Goal: Transaction & Acquisition: Purchase product/service

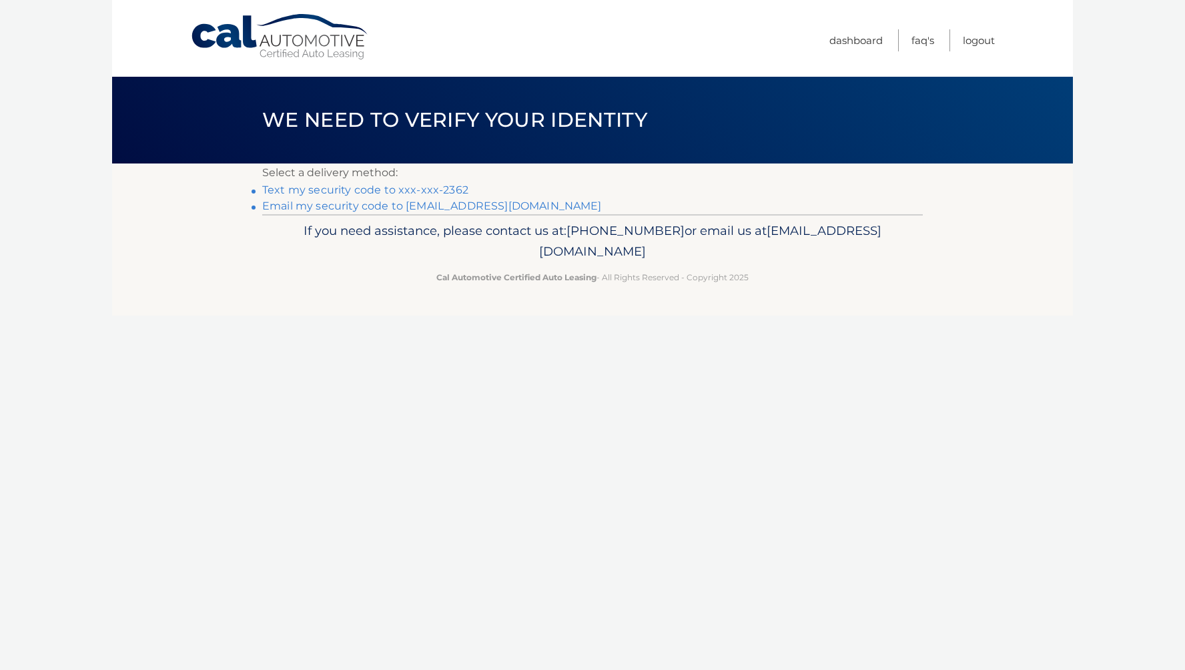
click at [446, 189] on link "Text my security code to xxx-xxx-2362" at bounding box center [365, 189] width 206 height 13
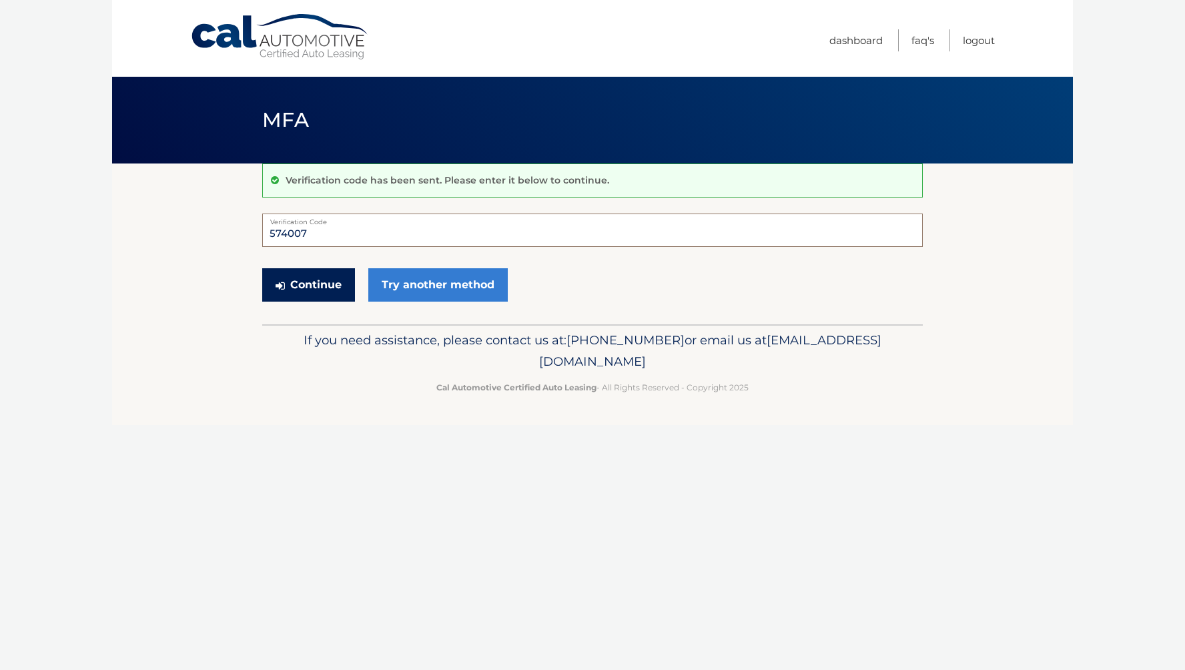
type input "574007"
click at [308, 284] on button "Continue" at bounding box center [308, 284] width 93 height 33
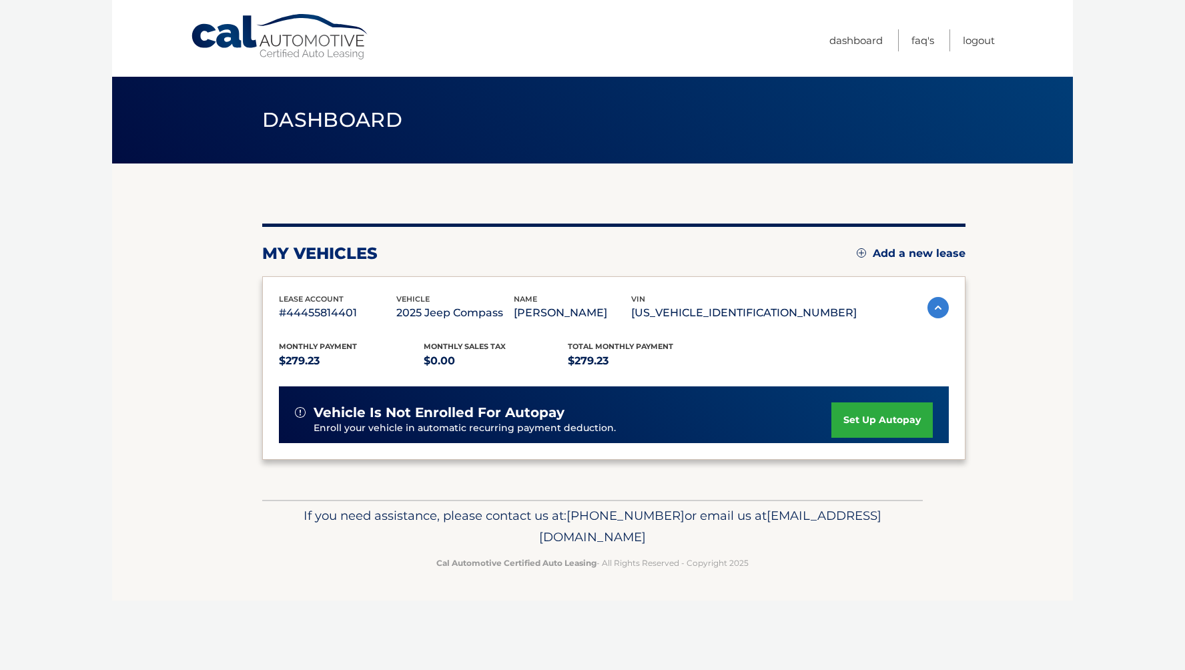
click at [330, 289] on div "lease account #44455814401 vehicle 2025 Jeep Compass name [PERSON_NAME] vin [US…" at bounding box center [613, 367] width 703 height 183
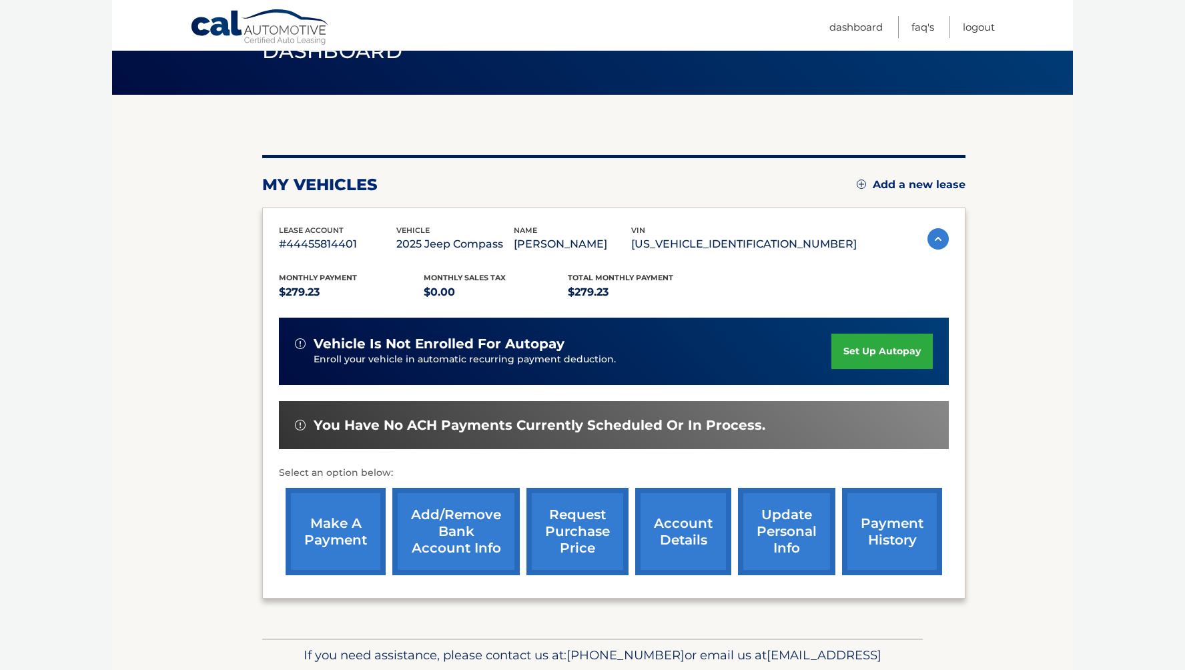
scroll to position [69, 0]
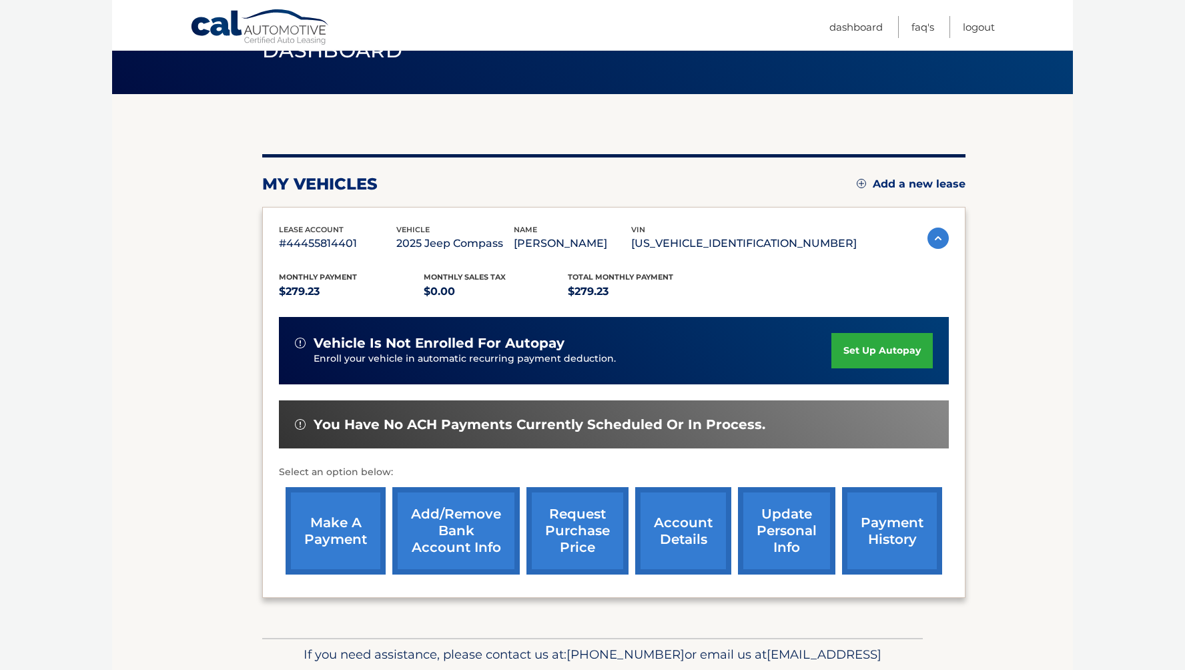
click at [332, 530] on link "make a payment" at bounding box center [335, 530] width 100 height 87
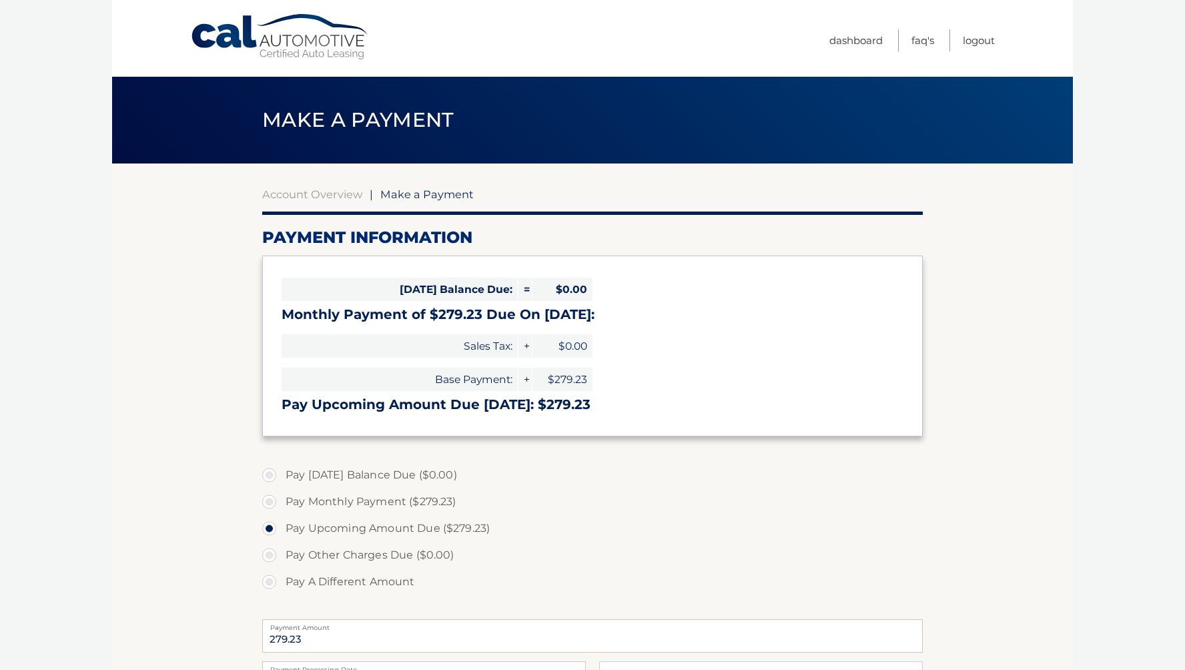
select select "Yzc0MjFkNGUtZmZiZC00YjBjLTlkZmYtNDcyMmVlNTAzYTVh"
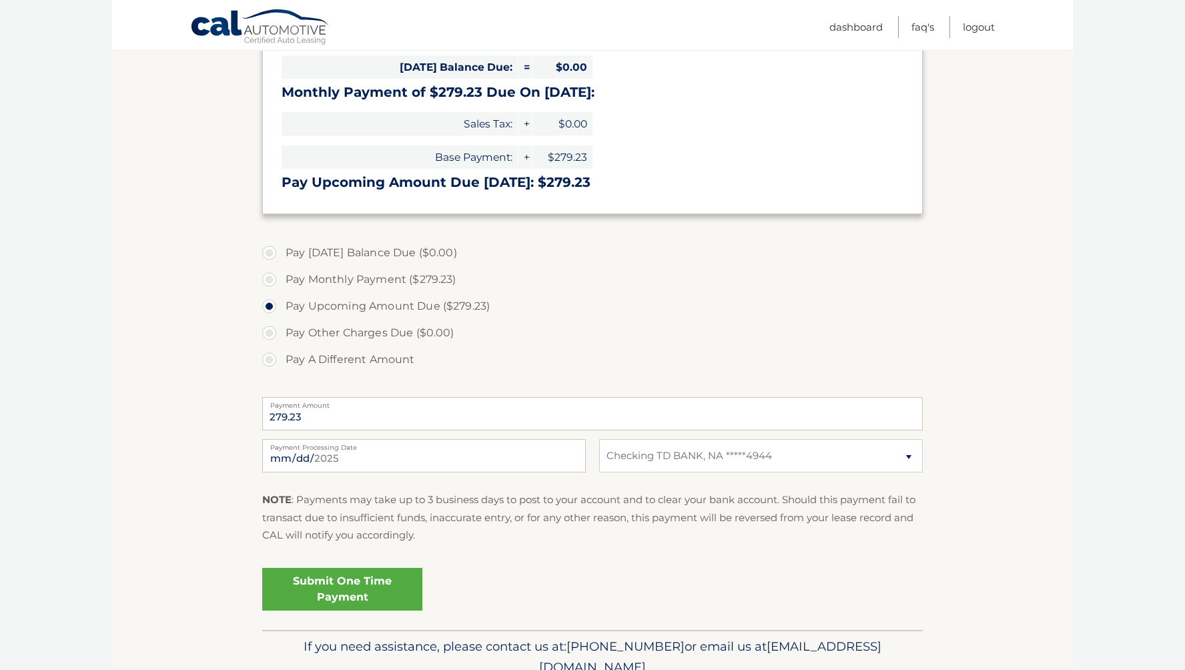
scroll to position [224, 0]
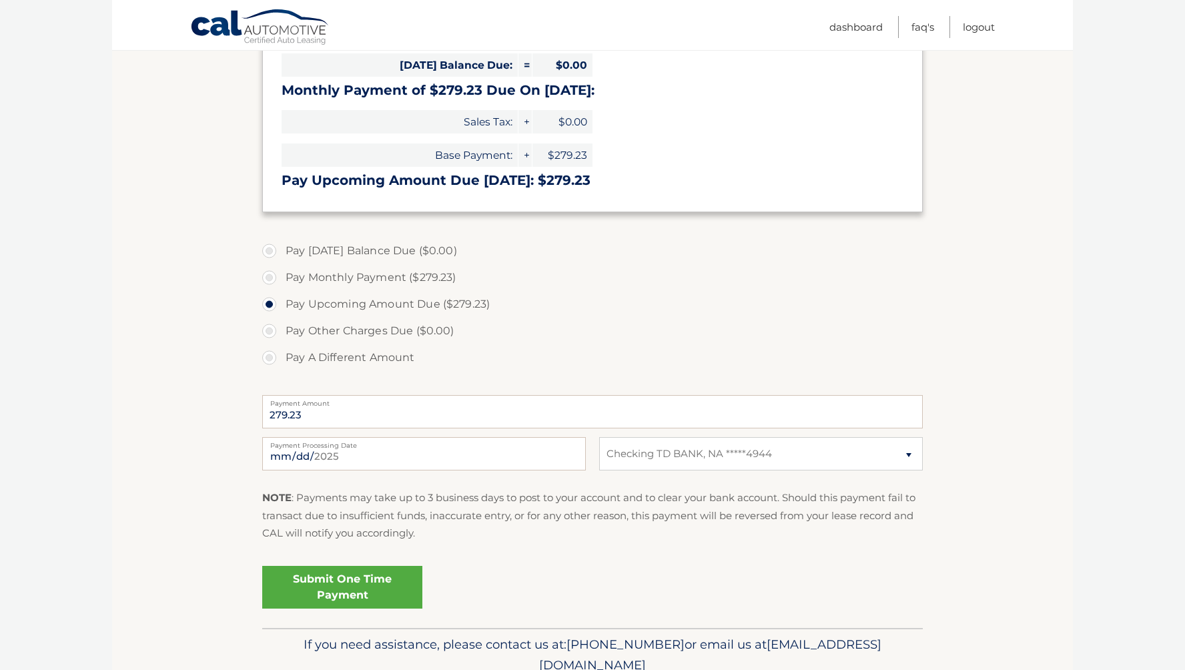
click at [376, 584] on link "Submit One Time Payment" at bounding box center [342, 587] width 160 height 43
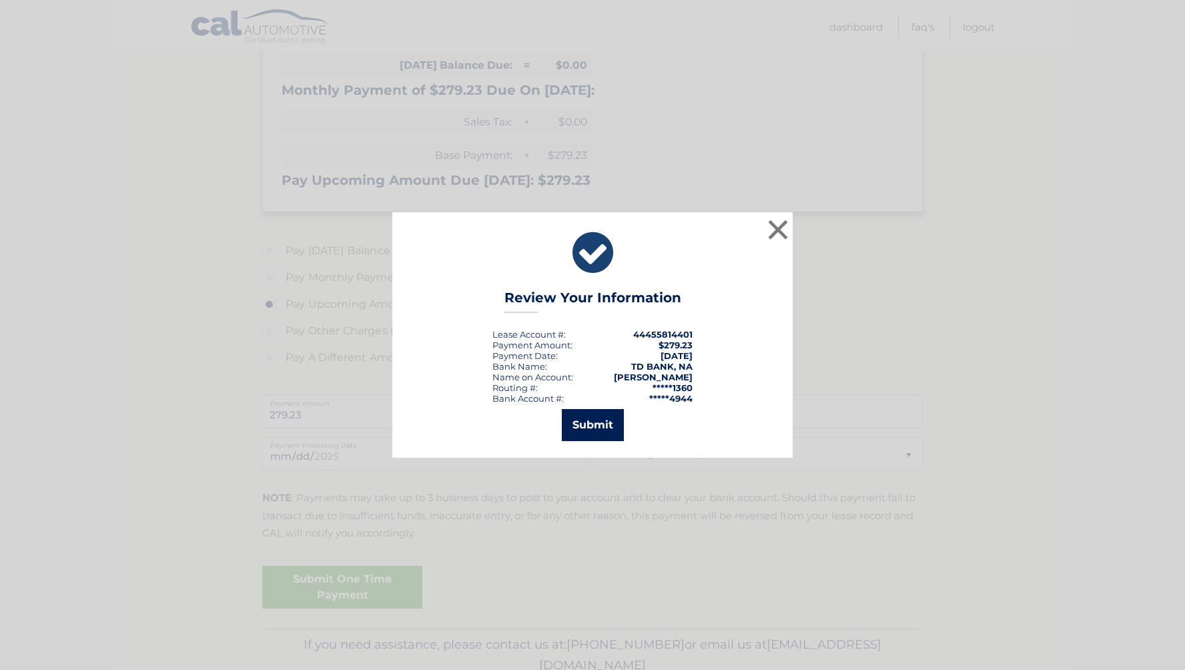
click at [600, 425] on button "Submit" at bounding box center [593, 425] width 62 height 32
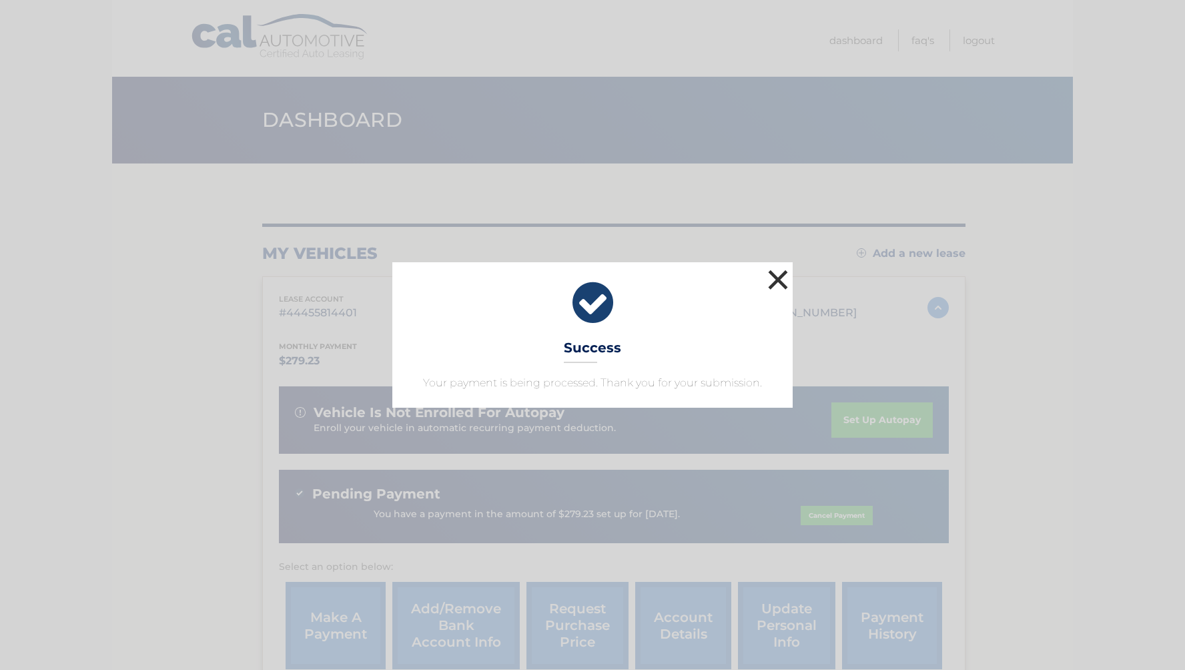
click at [774, 278] on button "×" at bounding box center [777, 279] width 27 height 27
